Goal: Information Seeking & Learning: Learn about a topic

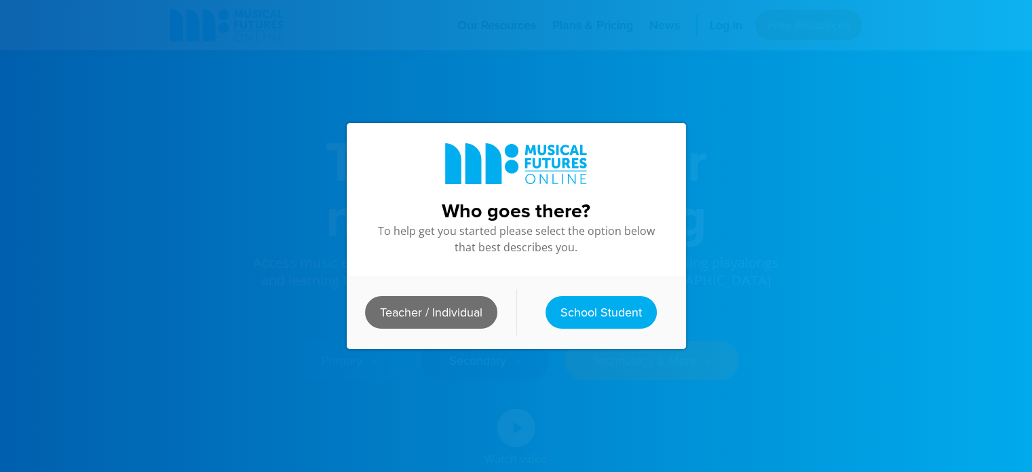
click at [423, 309] on link "Teacher / Individual" at bounding box center [431, 312] width 132 height 33
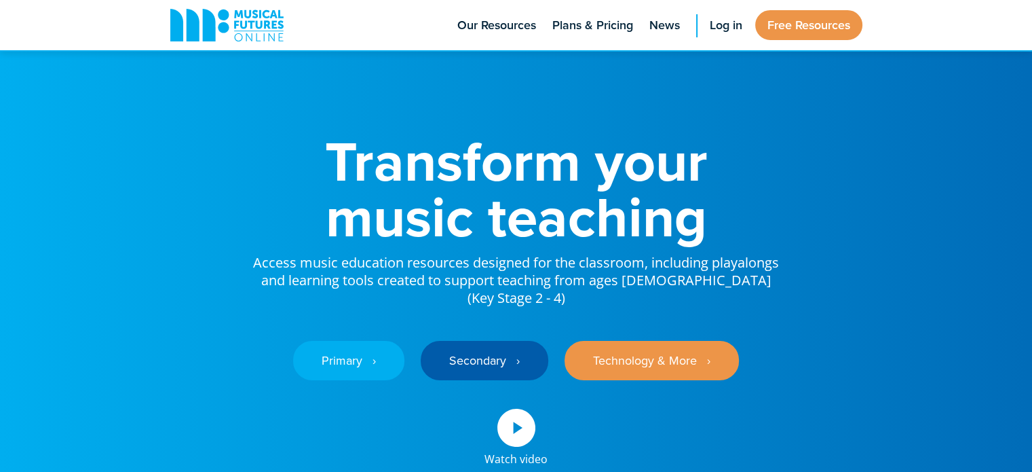
click at [715, 23] on span "Log in" at bounding box center [726, 25] width 33 height 18
click at [543, 118] on div "Transform your music teaching Access music education resources designed for the…" at bounding box center [516, 286] width 719 height 573
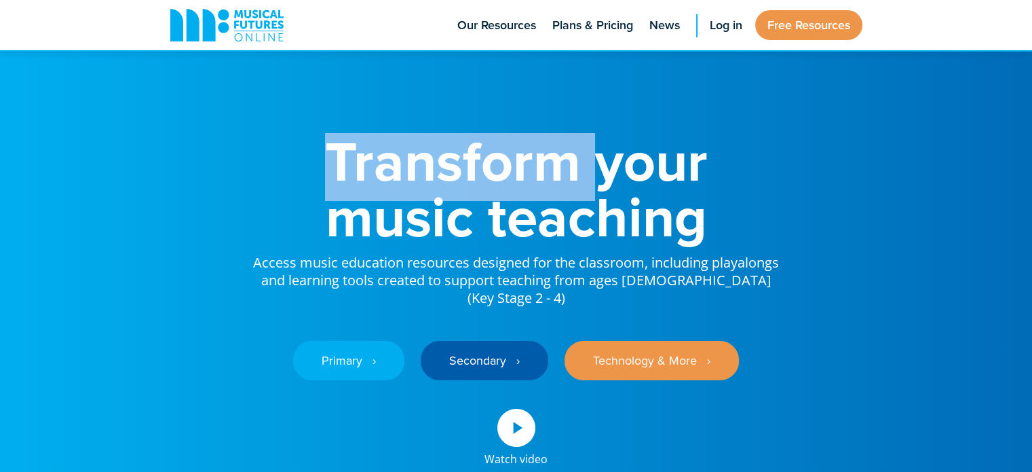
click at [543, 118] on div "Transform your music teaching Access music education resources designed for the…" at bounding box center [516, 286] width 719 height 573
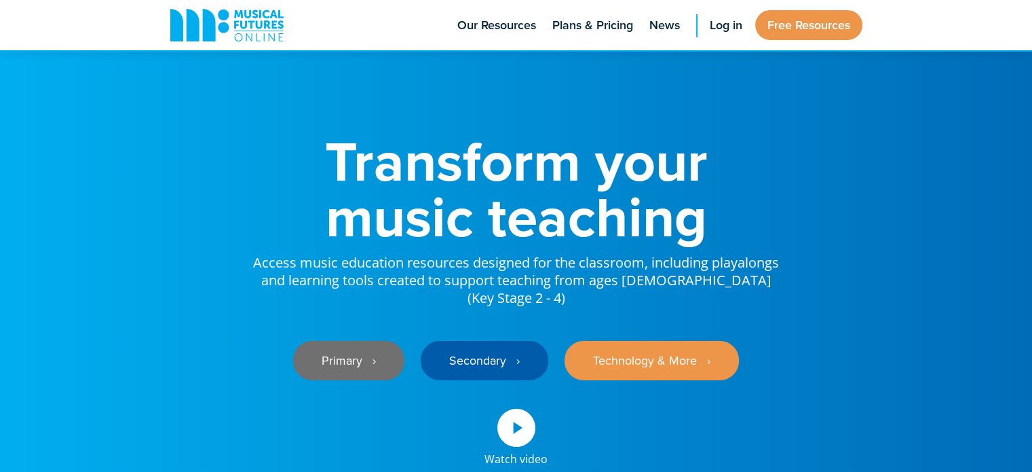
click at [345, 349] on link "Primary ‎‏‏‎ ‎ ›" at bounding box center [348, 360] width 111 height 39
